Goal: Transaction & Acquisition: Purchase product/service

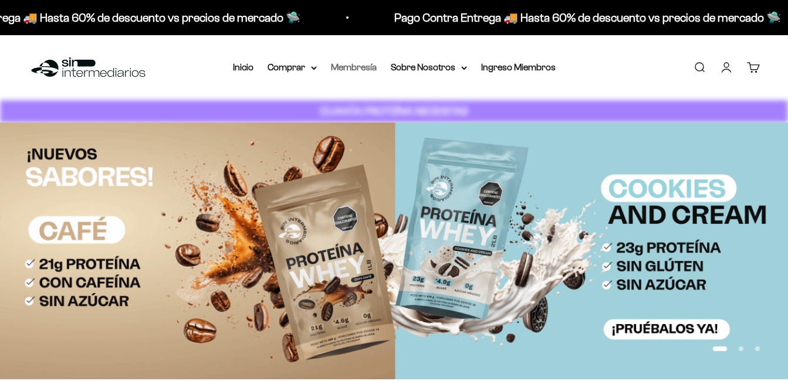
click at [354, 69] on link "Membresía" at bounding box center [354, 67] width 46 height 10
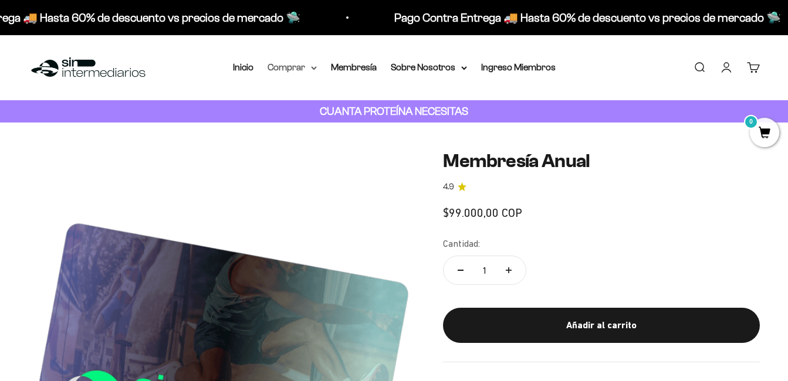
click at [307, 72] on summary "Comprar" at bounding box center [291, 67] width 49 height 15
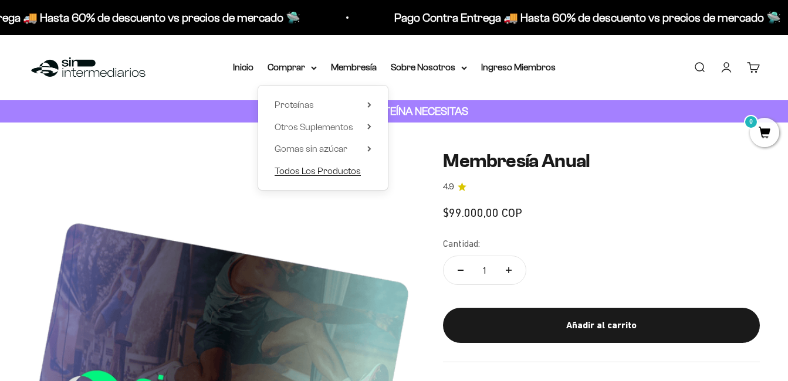
click at [305, 172] on span "Todos Los Productos" at bounding box center [318, 171] width 86 height 10
